Goal: Navigation & Orientation: Go to known website

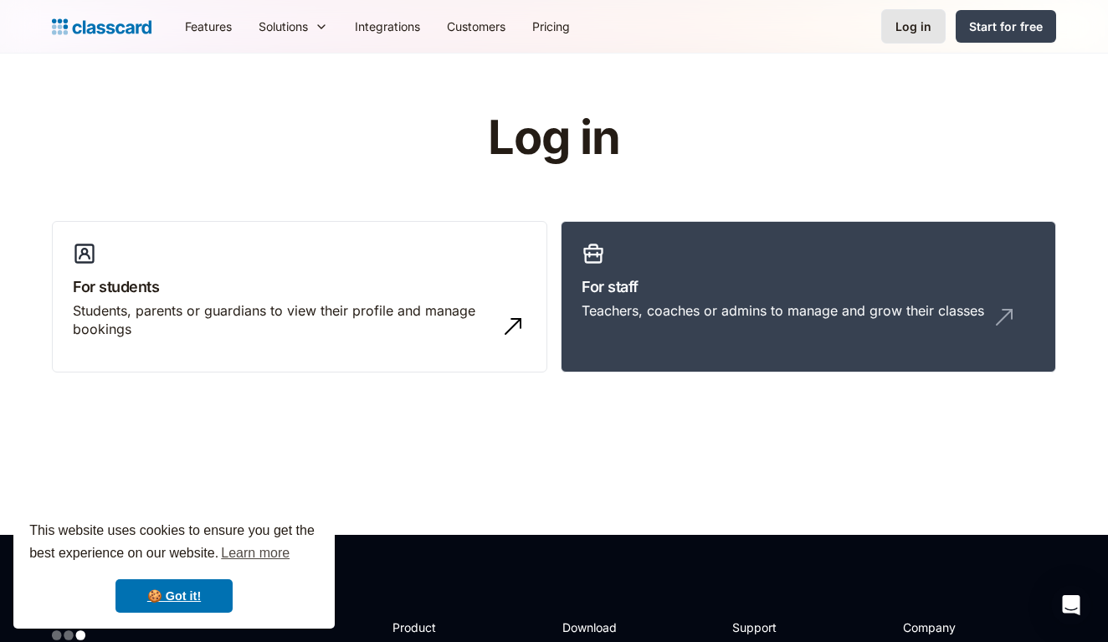
click at [919, 28] on div "Log in" at bounding box center [913, 27] width 36 height 18
click at [929, 18] on div "Log in" at bounding box center [913, 27] width 36 height 18
click at [905, 39] on link "Log in" at bounding box center [913, 26] width 64 height 34
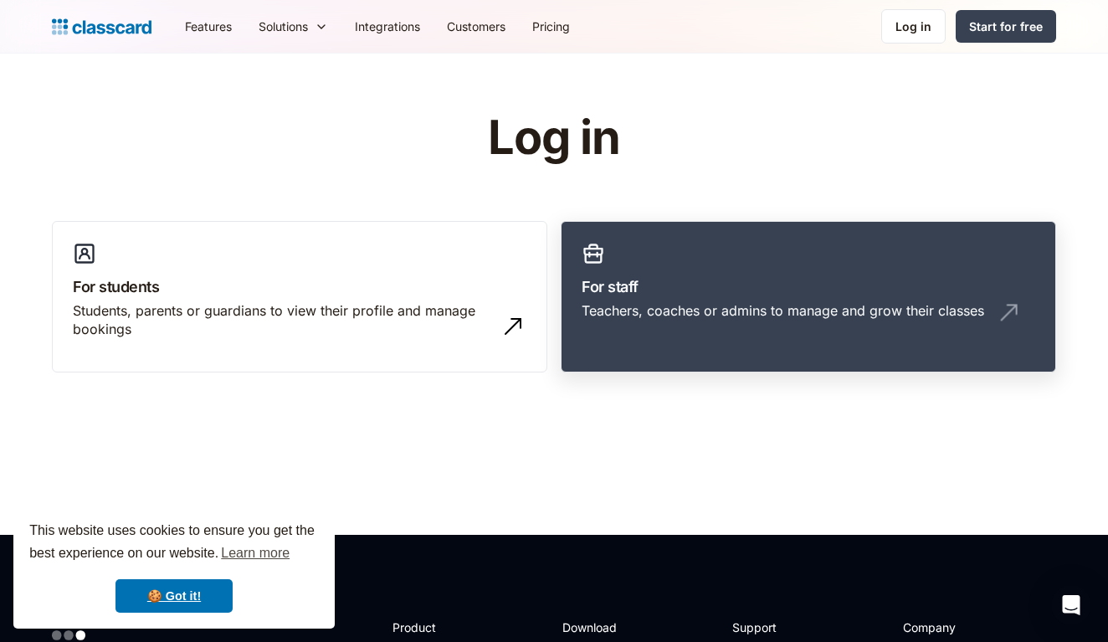
click at [839, 335] on link "For staff Teachers, coaches or admins to manage and grow their classes" at bounding box center [808, 297] width 495 height 152
